Goal: Navigation & Orientation: Find specific page/section

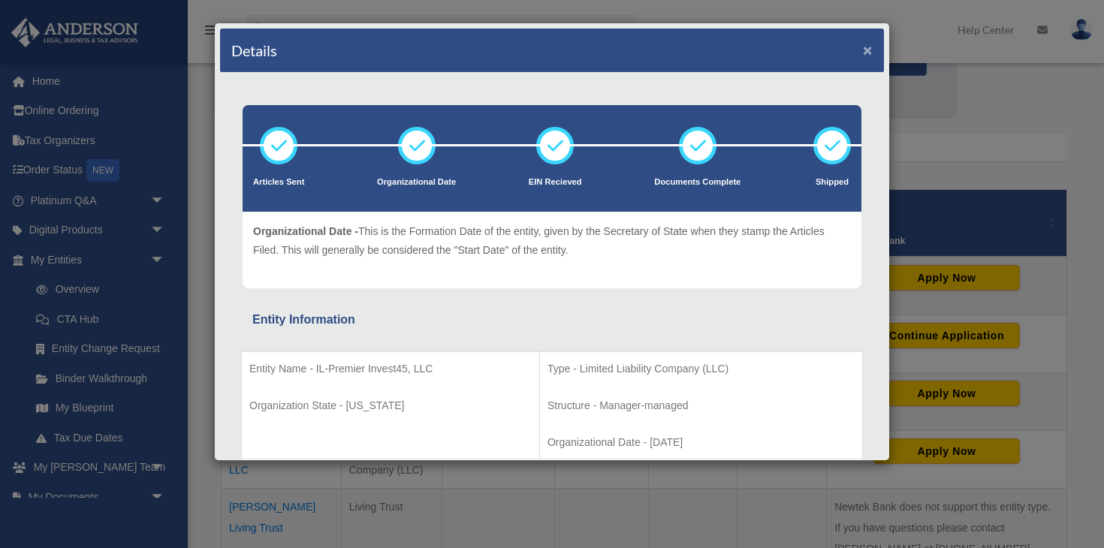
click at [804, 56] on button "×" at bounding box center [868, 50] width 10 height 16
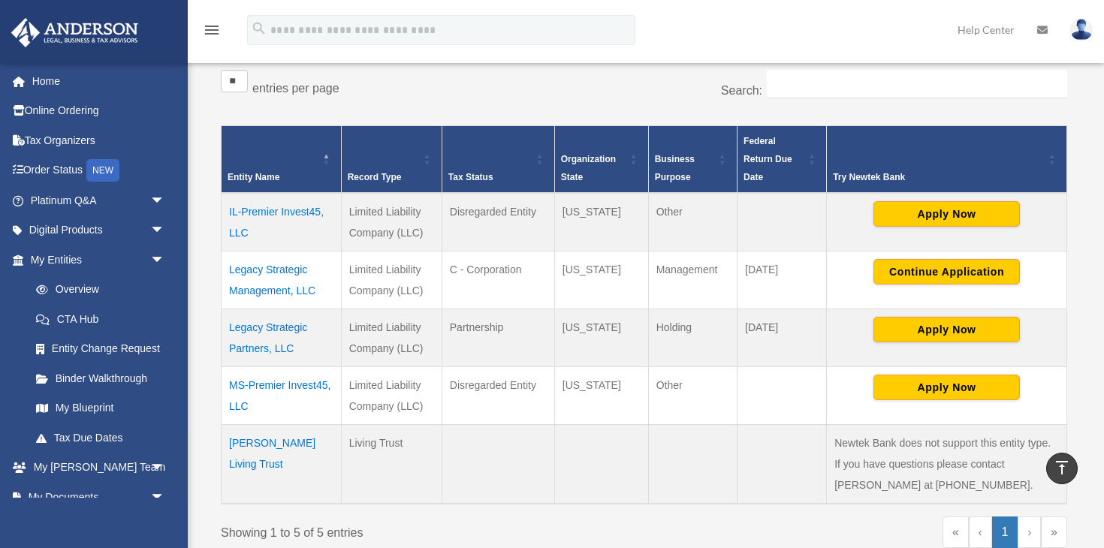
scroll to position [298, 0]
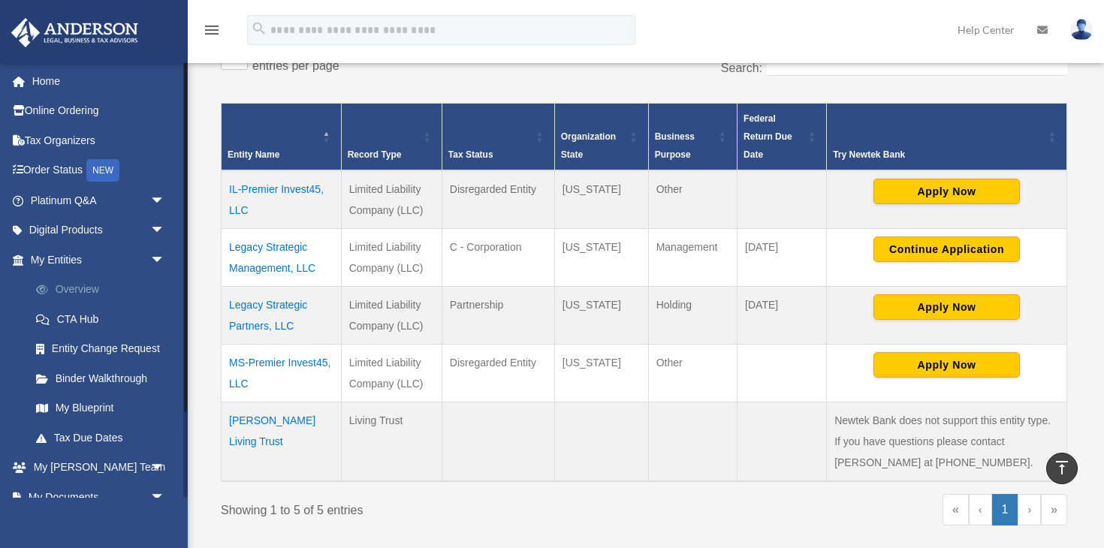
click at [81, 286] on link "Overview" at bounding box center [104, 290] width 167 height 30
click at [86, 348] on link "Entity Change Request" at bounding box center [104, 349] width 167 height 30
click at [77, 379] on link "Binder Walkthrough" at bounding box center [104, 378] width 167 height 30
click at [71, 409] on link "My Blueprint" at bounding box center [104, 408] width 167 height 30
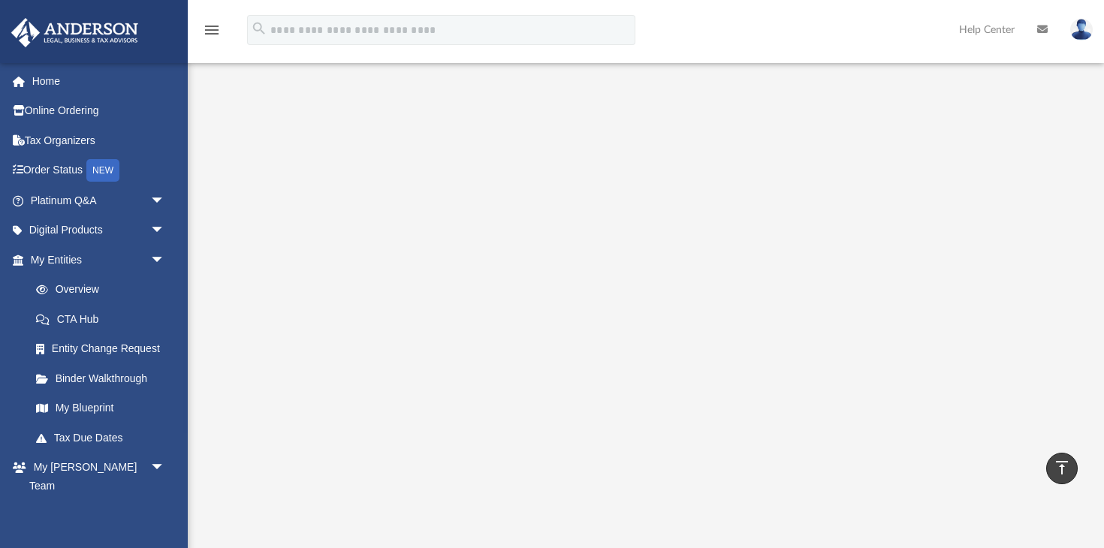
scroll to position [191, 0]
click at [89, 432] on link "Tax Due Dates" at bounding box center [104, 438] width 167 height 30
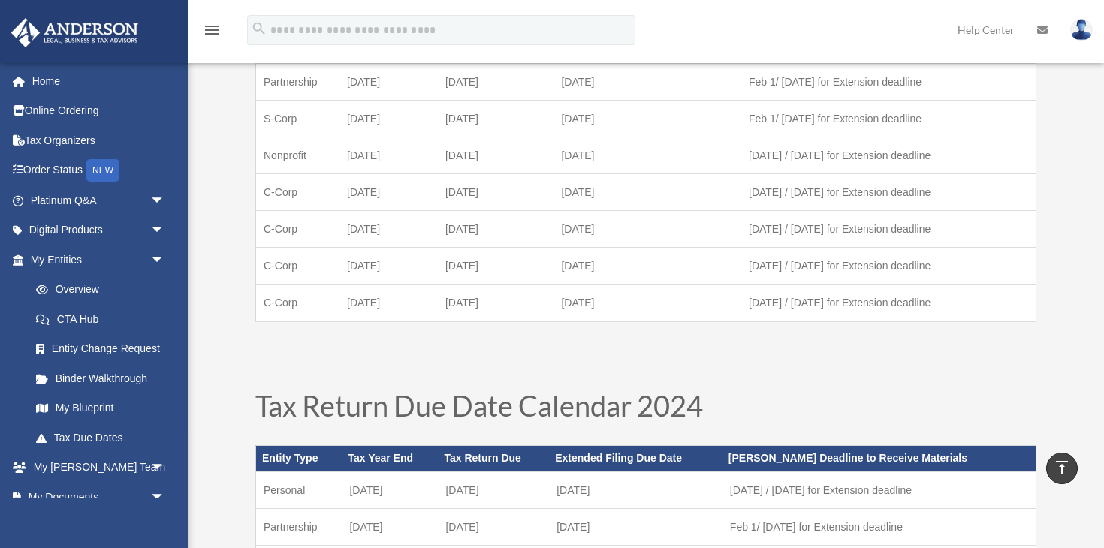
scroll to position [74, 0]
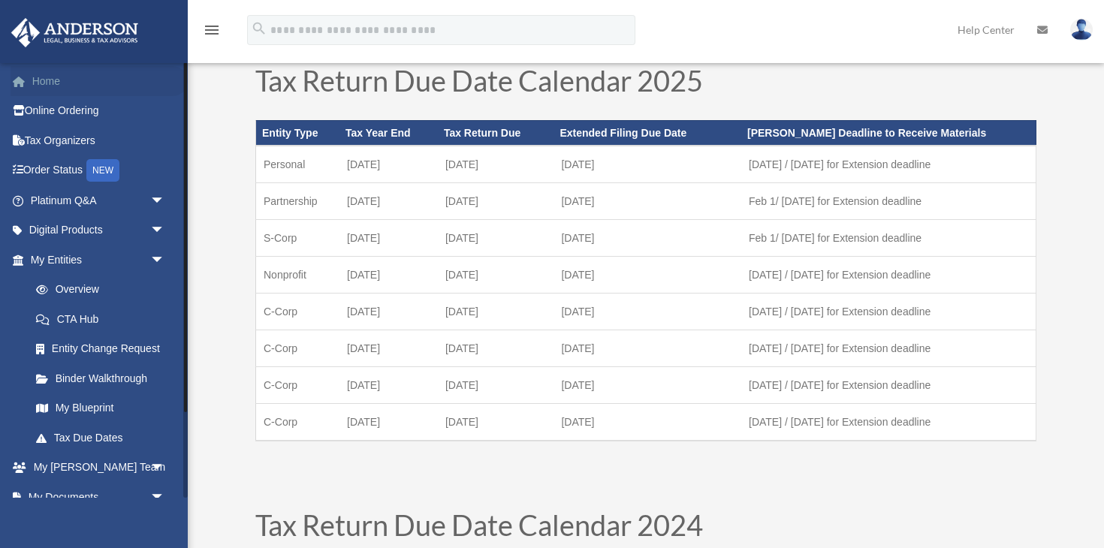
click at [54, 84] on link "Home" at bounding box center [99, 81] width 177 height 30
click at [53, 139] on link "Tax Organizers" at bounding box center [99, 140] width 177 height 30
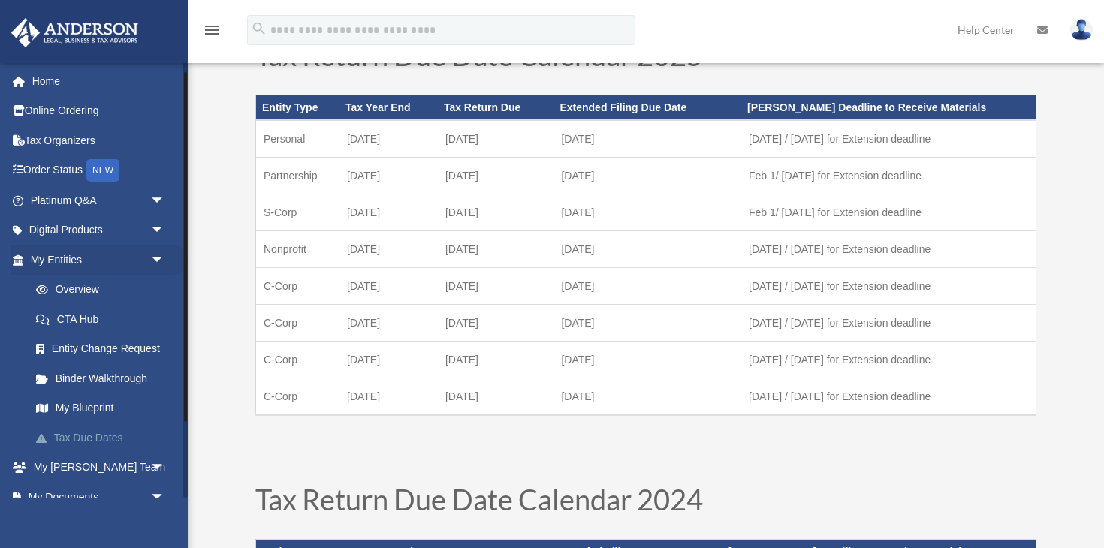
scroll to position [71, 0]
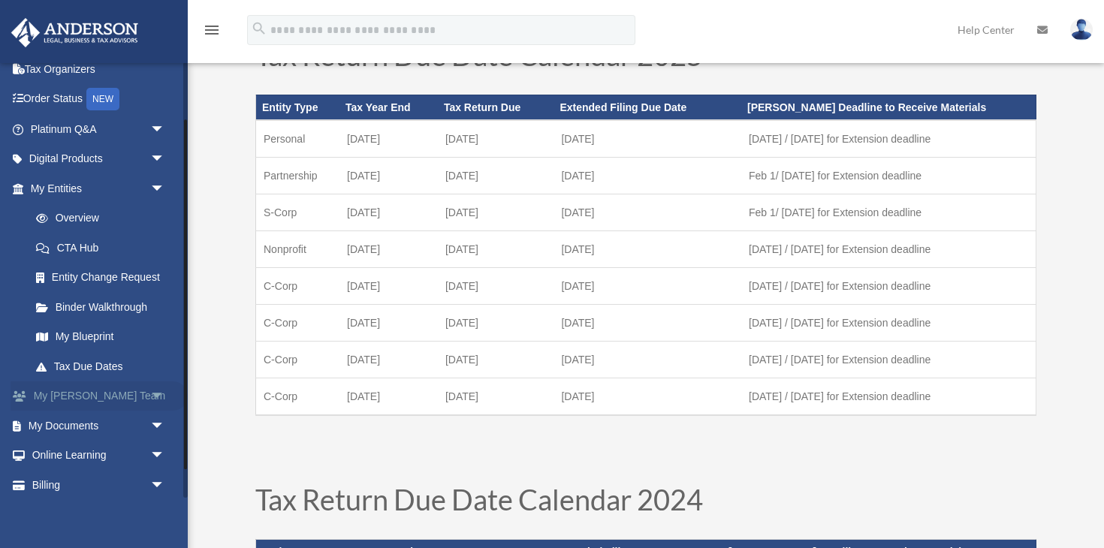
click at [164, 399] on span "arrow_drop_down" at bounding box center [165, 396] width 30 height 31
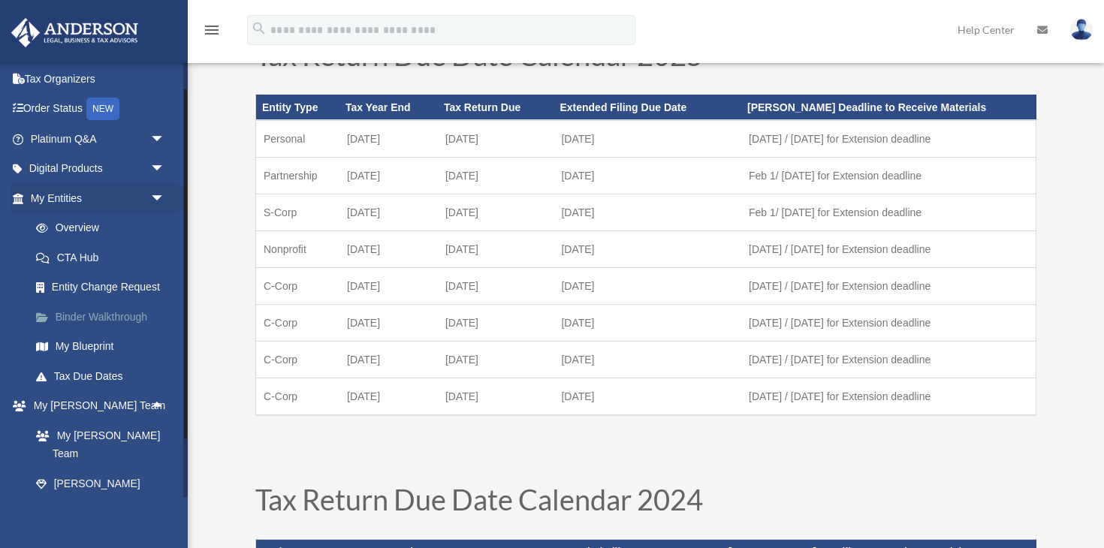
scroll to position [59, 0]
click at [85, 223] on link "Overview" at bounding box center [104, 230] width 167 height 30
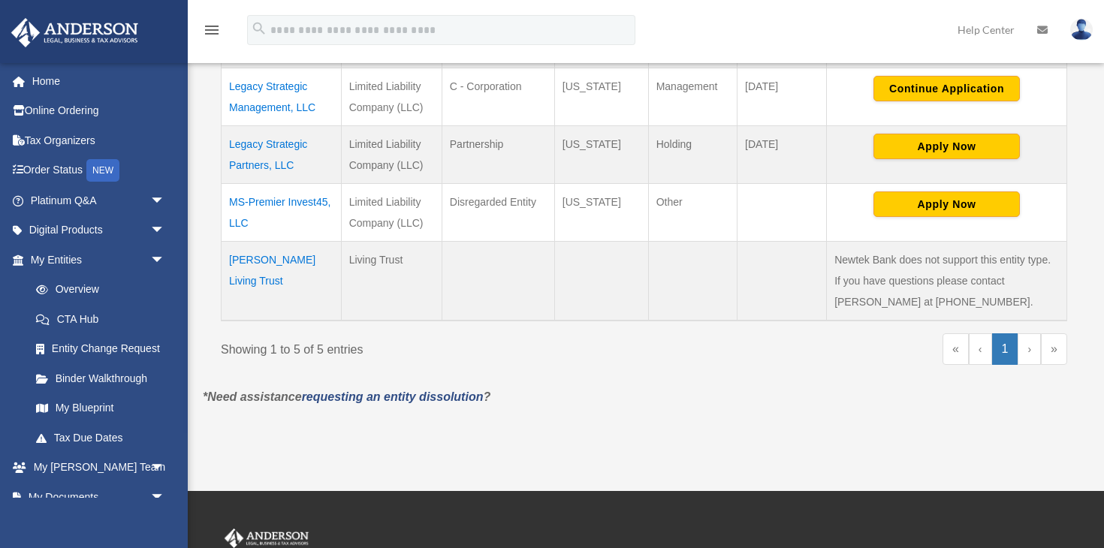
scroll to position [470, 0]
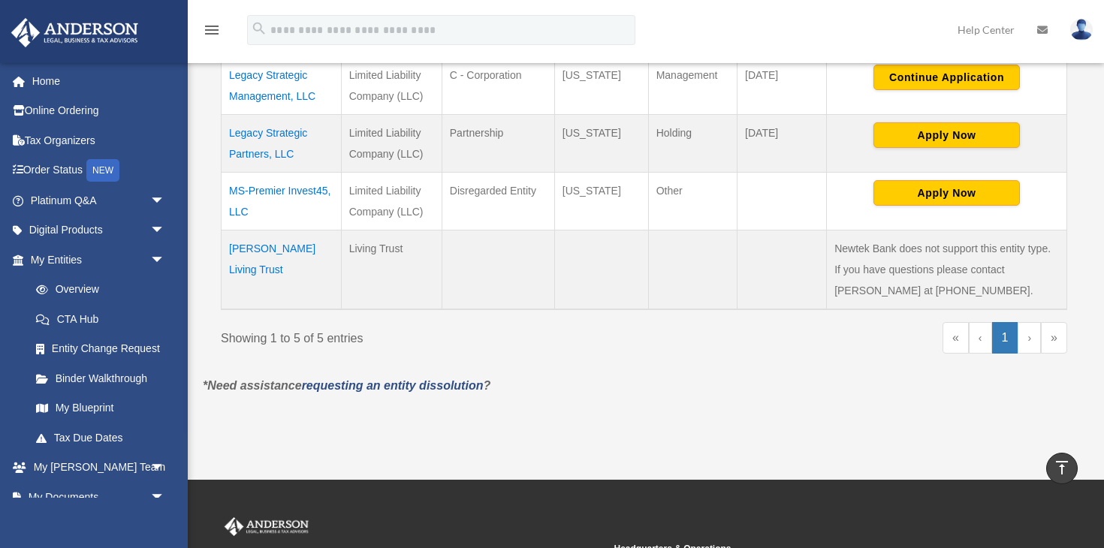
click at [277, 249] on td "[PERSON_NAME] Living Trust" at bounding box center [281, 270] width 120 height 80
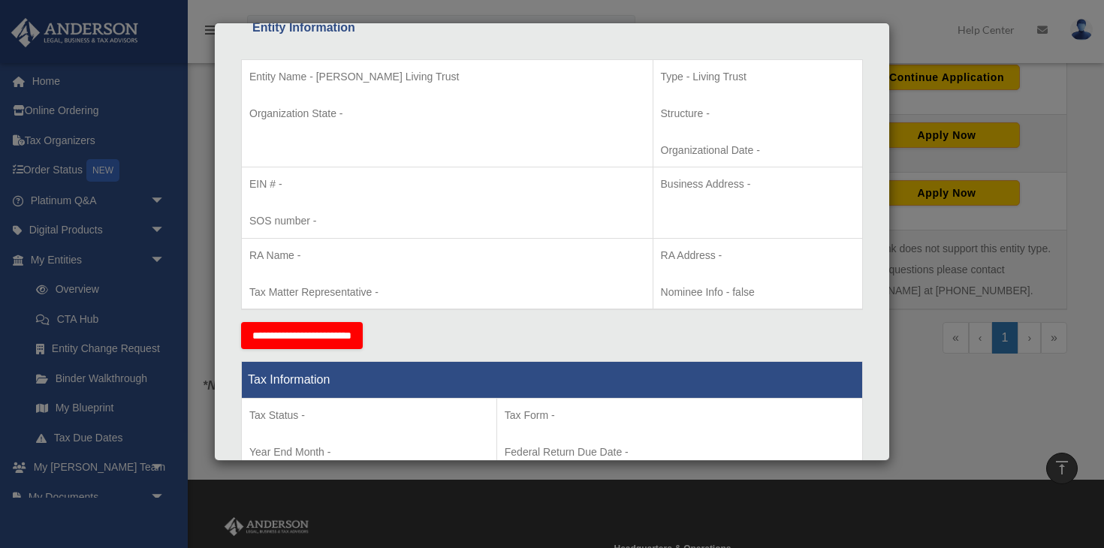
scroll to position [0, 0]
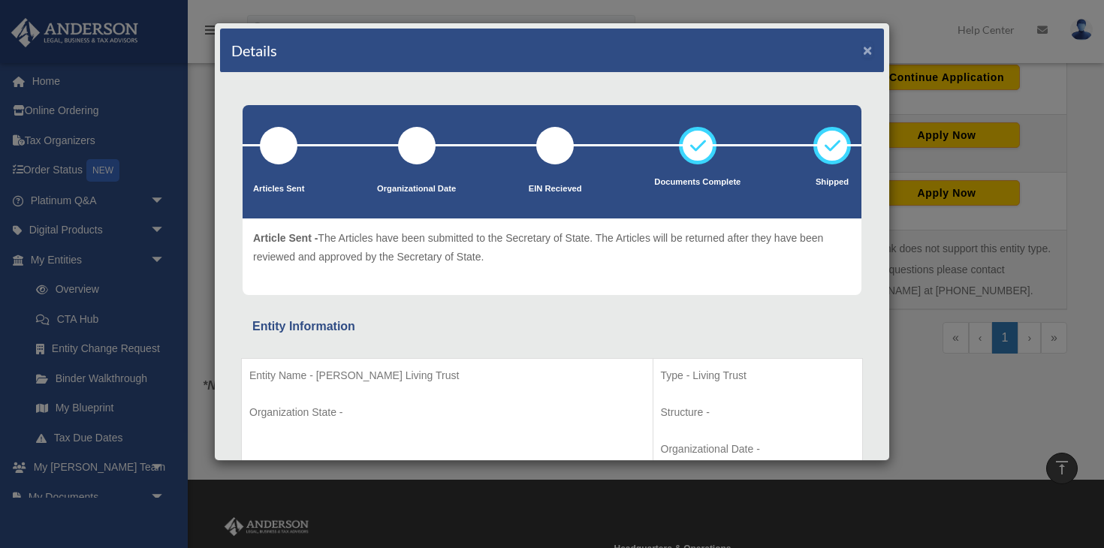
click at [865, 55] on button "×" at bounding box center [868, 50] width 10 height 16
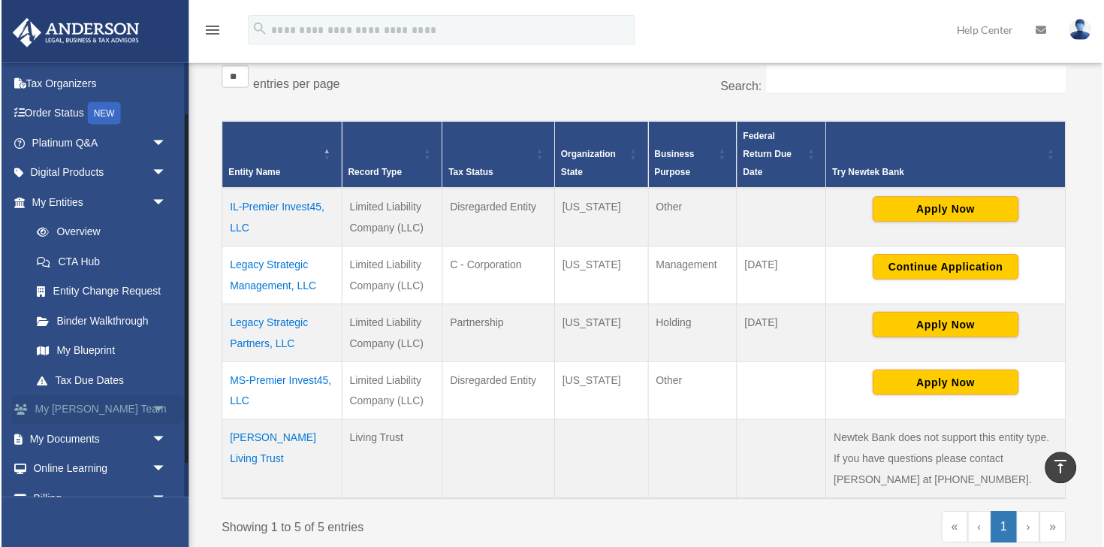
scroll to position [65, 0]
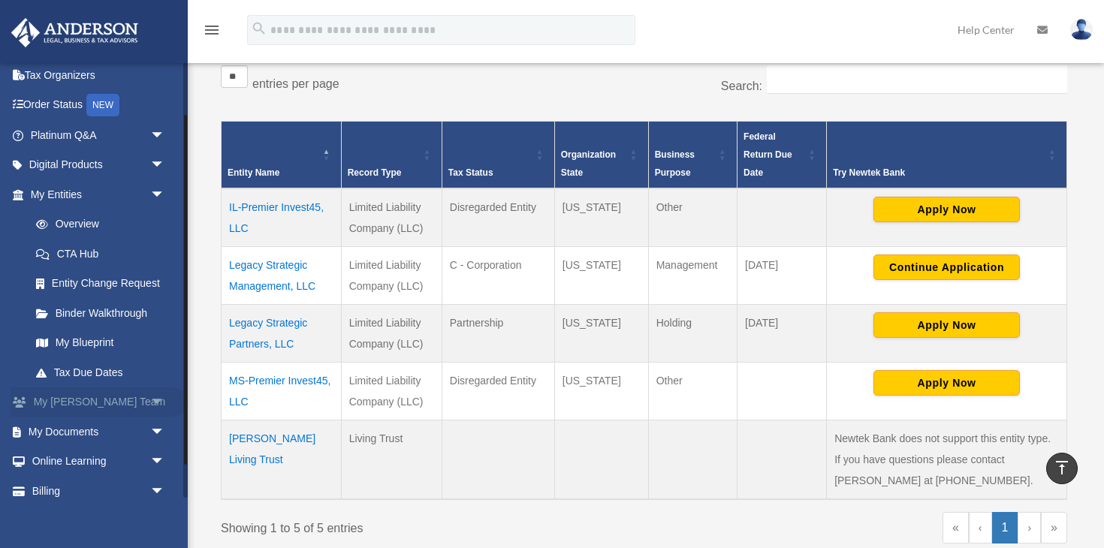
click at [150, 402] on span "arrow_drop_down" at bounding box center [165, 402] width 30 height 31
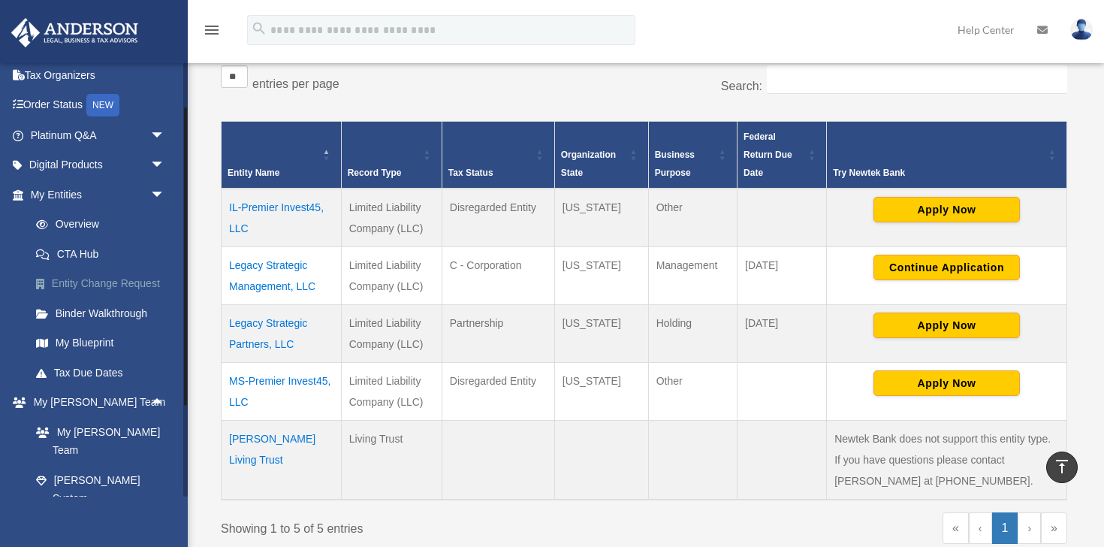
click at [137, 286] on link "Entity Change Request" at bounding box center [104, 284] width 167 height 30
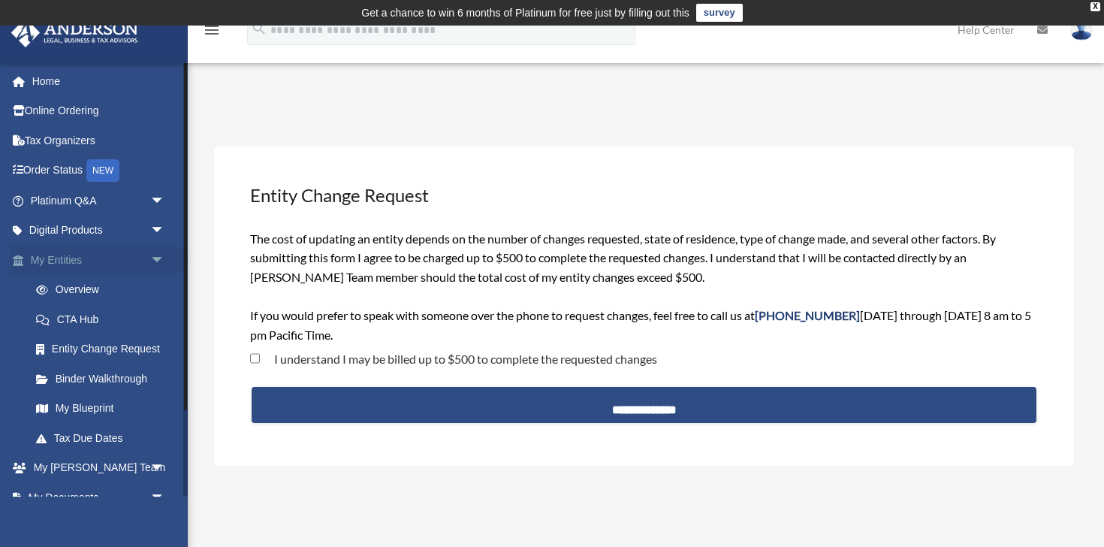
click at [71, 258] on link "My Entities arrow_drop_down" at bounding box center [99, 260] width 177 height 30
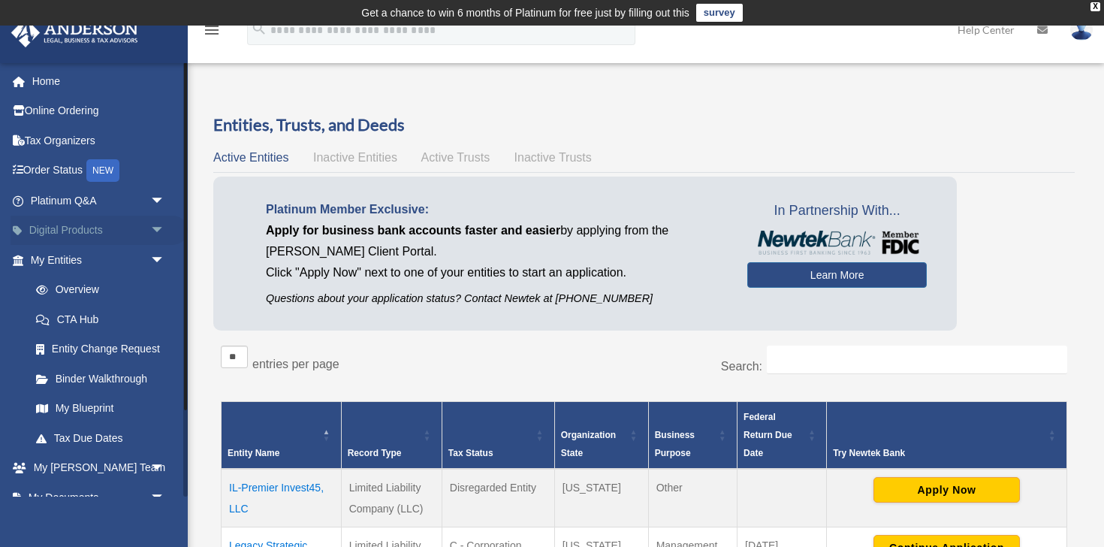
click at [51, 227] on link "Digital Products arrow_drop_down" at bounding box center [99, 230] width 177 height 30
click at [47, 258] on link "My Entities arrow_drop_down" at bounding box center [99, 260] width 177 height 30
click at [153, 258] on span "arrow_drop_down" at bounding box center [165, 260] width 30 height 31
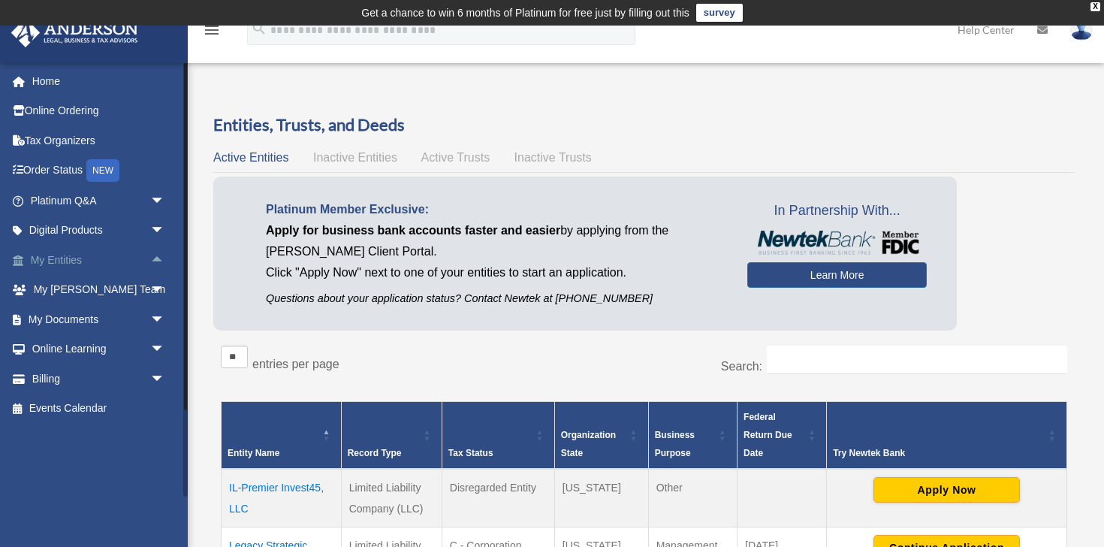
click at [153, 258] on span "arrow_drop_up" at bounding box center [165, 260] width 30 height 31
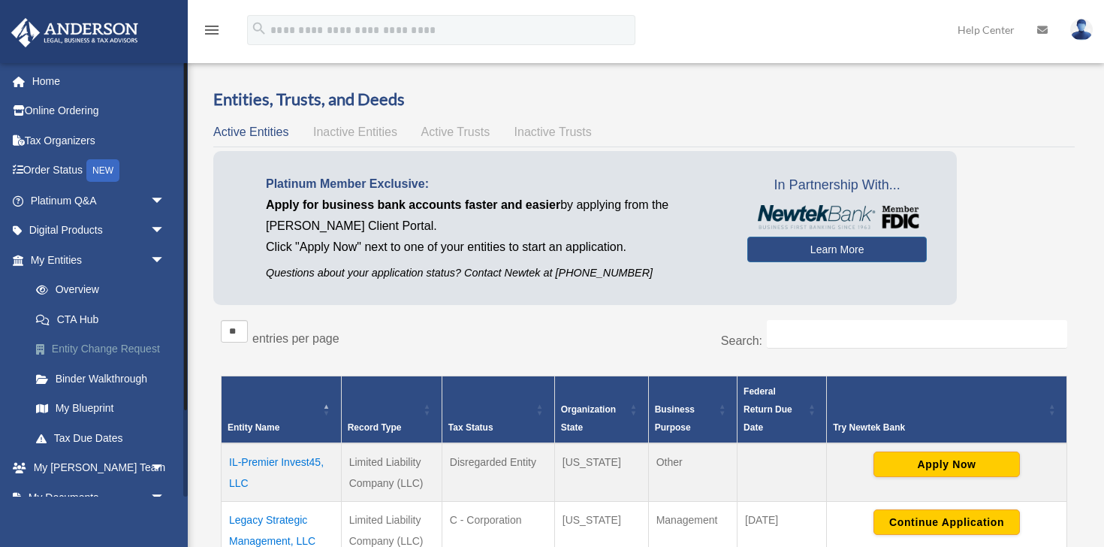
click at [99, 351] on link "Entity Change Request" at bounding box center [104, 349] width 167 height 30
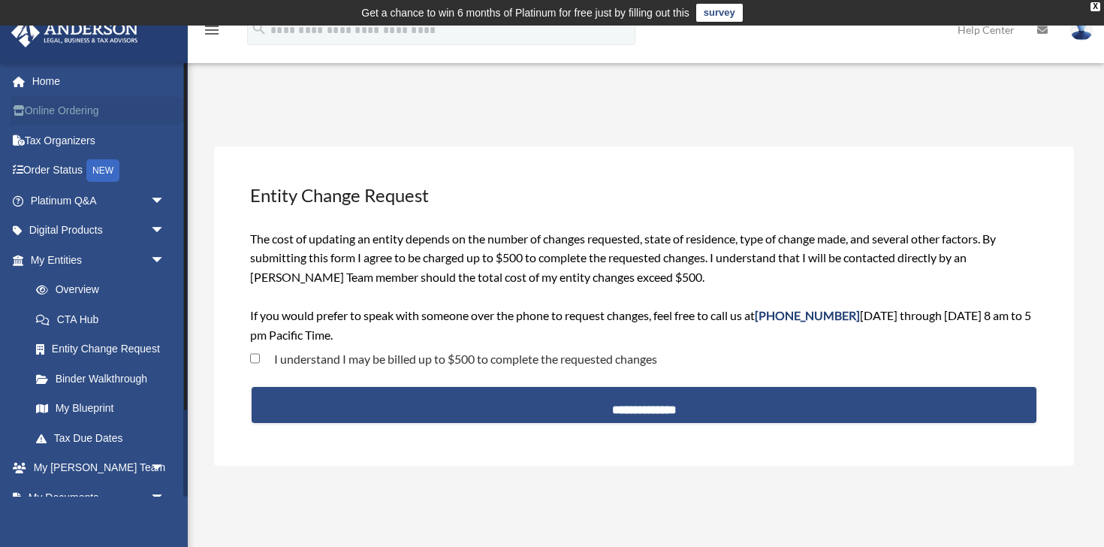
click at [41, 115] on link "Online Ordering" at bounding box center [99, 111] width 177 height 30
